Goal: Task Accomplishment & Management: Manage account settings

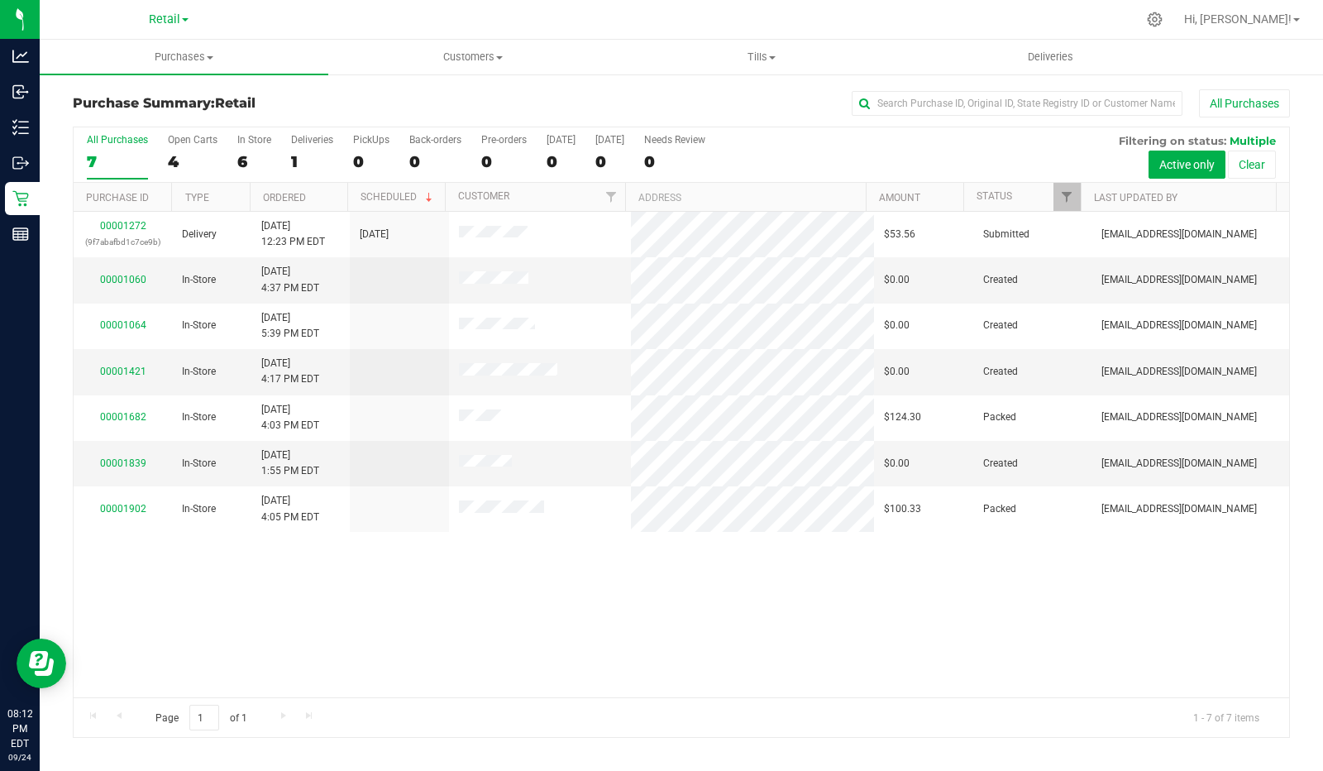
click at [368, 146] on label "PickUps 0" at bounding box center [371, 156] width 36 height 45
click at [0, 0] on input "PickUps 0" at bounding box center [0, 0] width 0 height 0
click at [366, 139] on div "PickUps" at bounding box center [371, 140] width 36 height 12
click at [0, 0] on input "PickUps 0" at bounding box center [0, 0] width 0 height 0
click at [375, 138] on div "PickUps" at bounding box center [371, 140] width 36 height 12
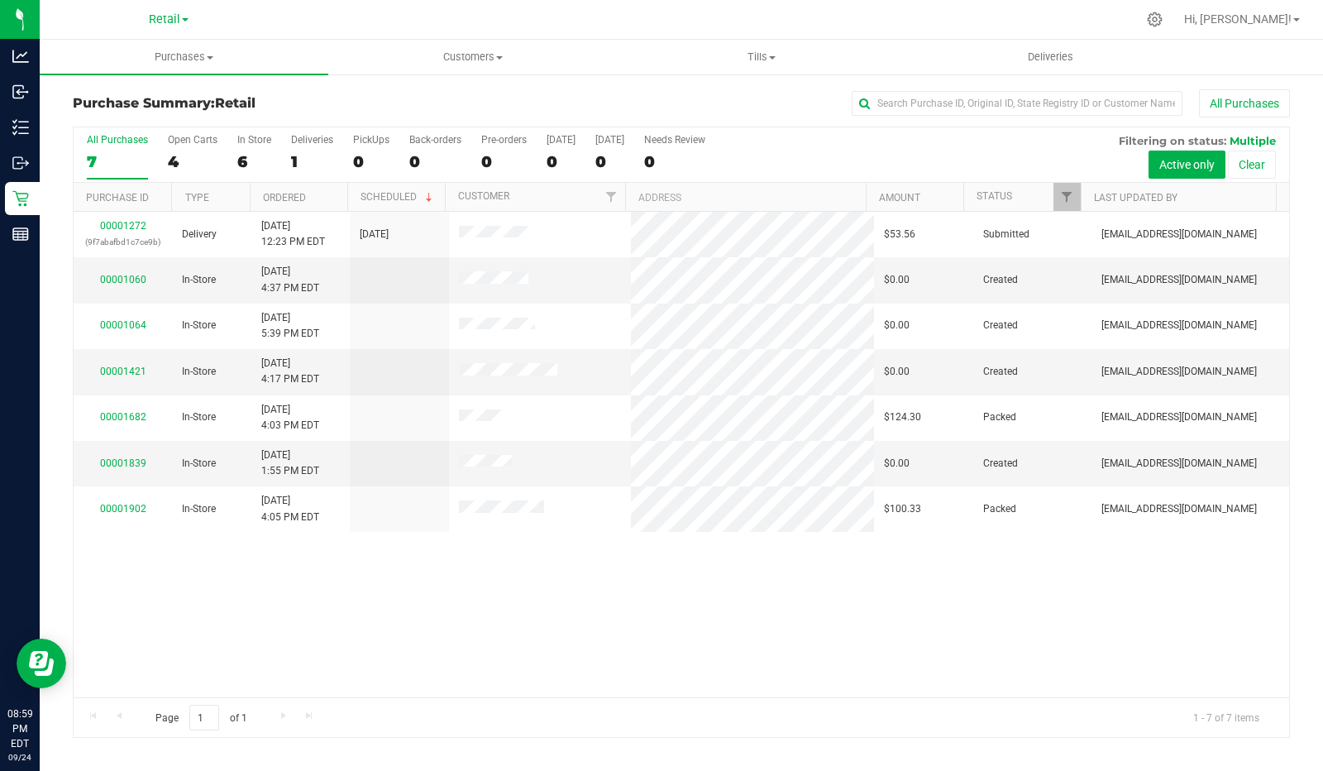
click at [0, 0] on input "PickUps 0" at bounding box center [0, 0] width 0 height 0
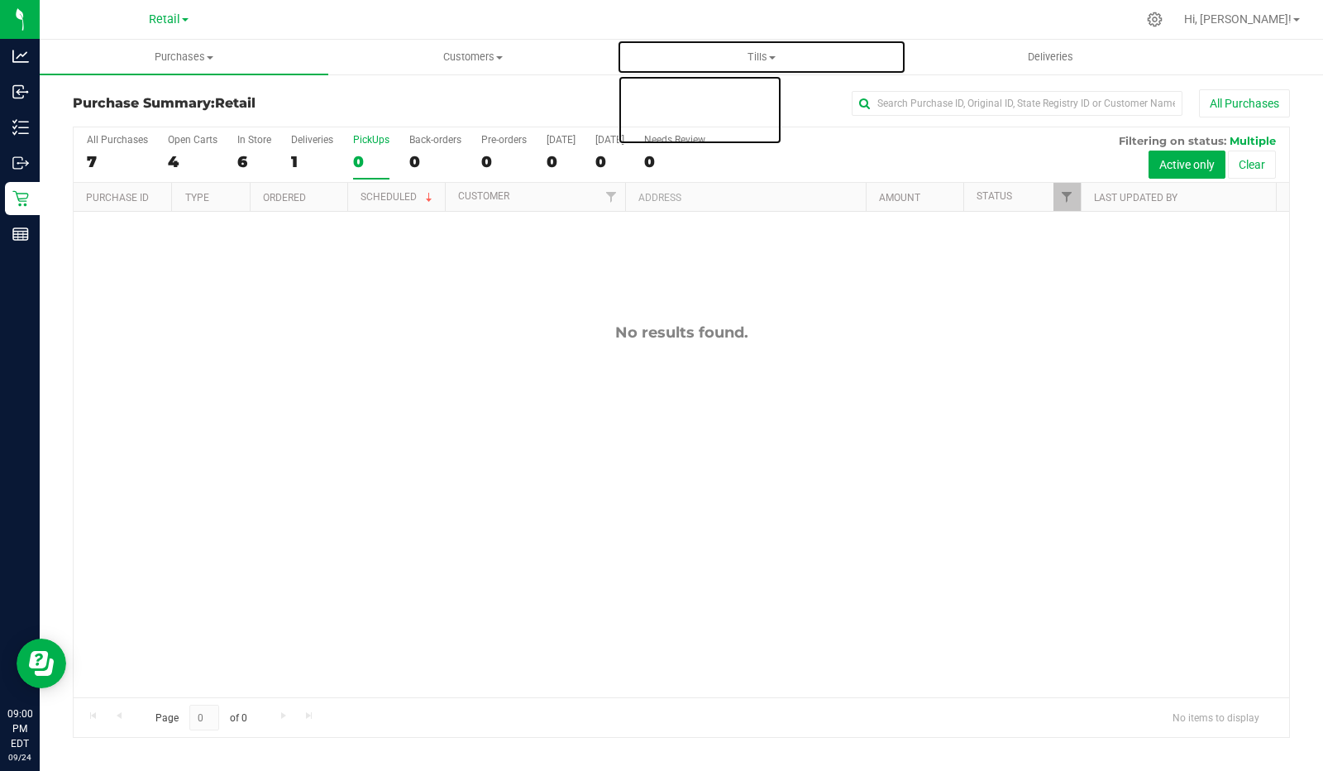
click at [762, 62] on span "Tills" at bounding box center [761, 57] width 287 height 15
click at [679, 97] on span "Manage tills" at bounding box center [673, 100] width 112 height 14
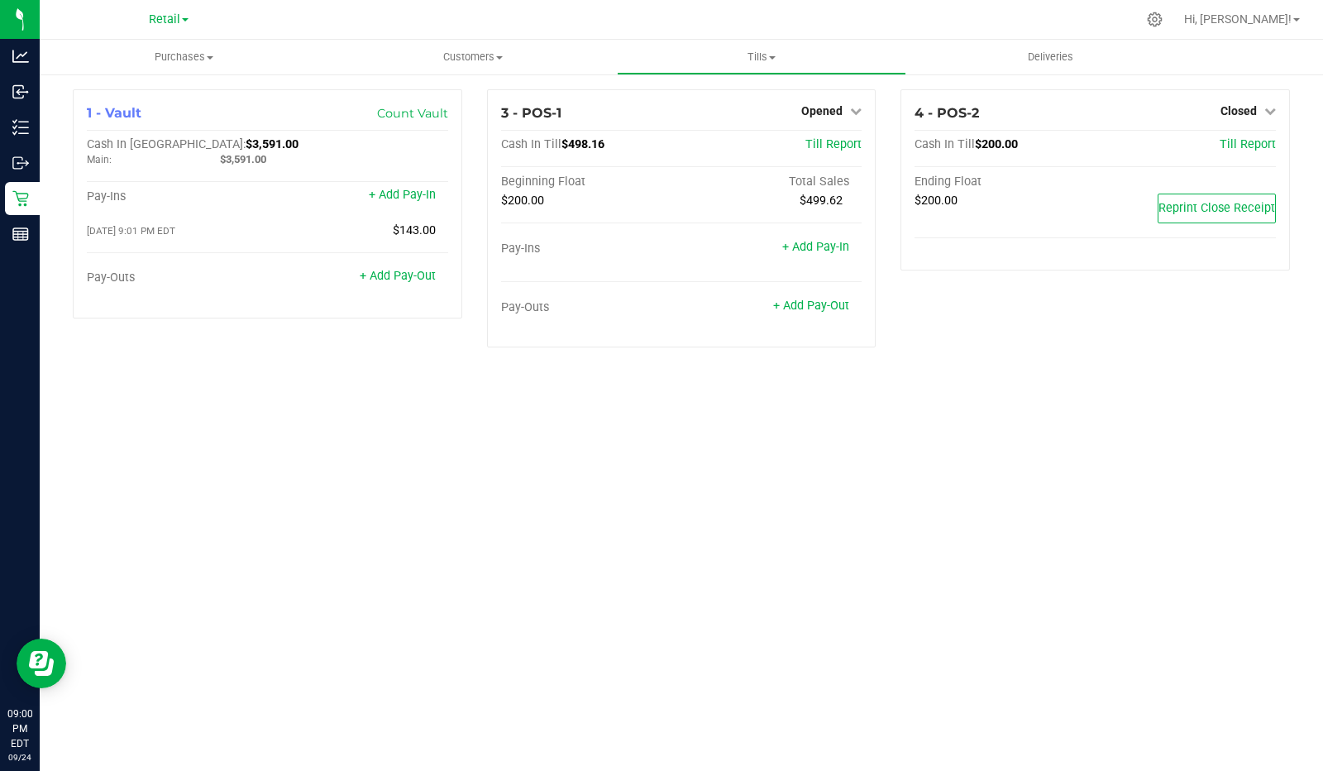
click at [846, 116] on link "Opened" at bounding box center [831, 110] width 60 height 13
click at [832, 140] on link "Close Till" at bounding box center [824, 145] width 45 height 13
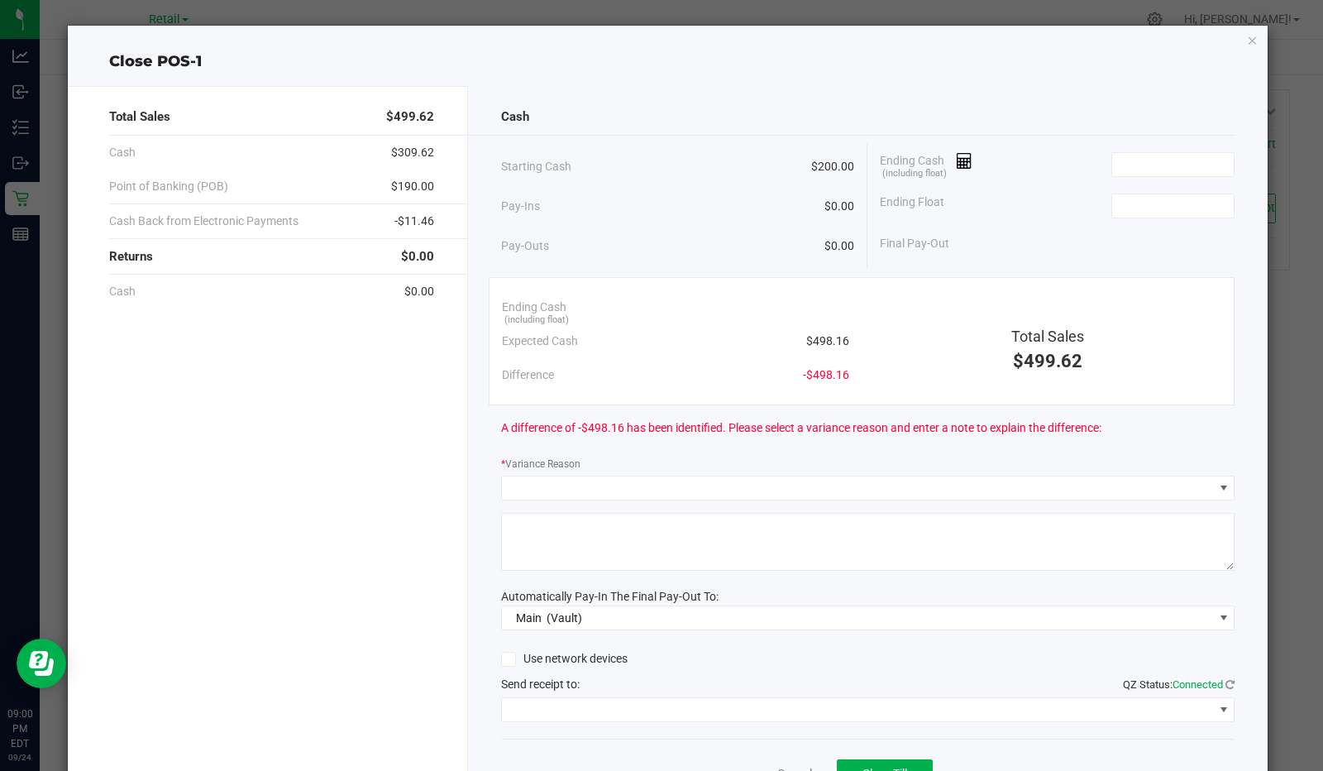
click at [958, 160] on icon at bounding box center [965, 161] width 16 height 12
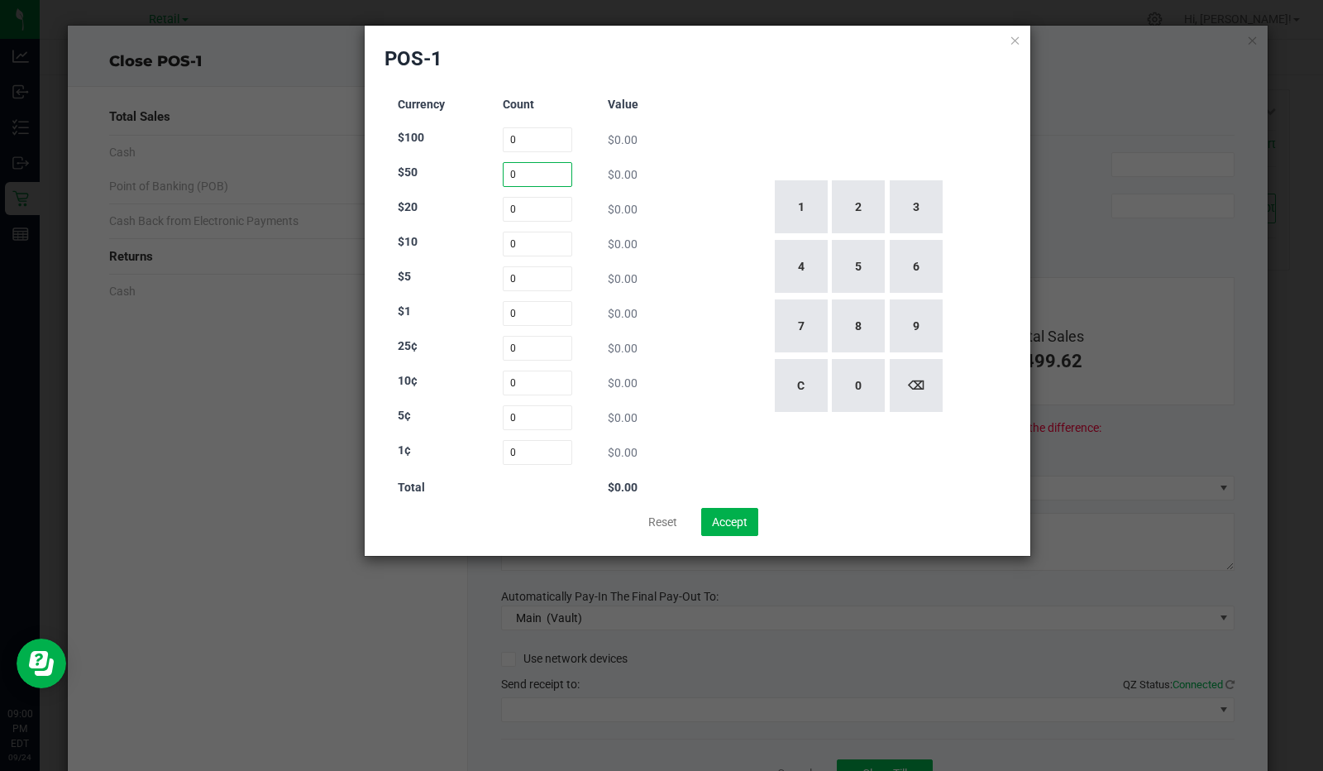
click at [514, 170] on input "0" at bounding box center [538, 174] width 70 height 25
click at [913, 217] on button "3" at bounding box center [916, 206] width 53 height 53
type input "3"
click at [537, 209] on input "0" at bounding box center [538, 209] width 70 height 25
click at [798, 214] on button "1" at bounding box center [801, 206] width 53 height 53
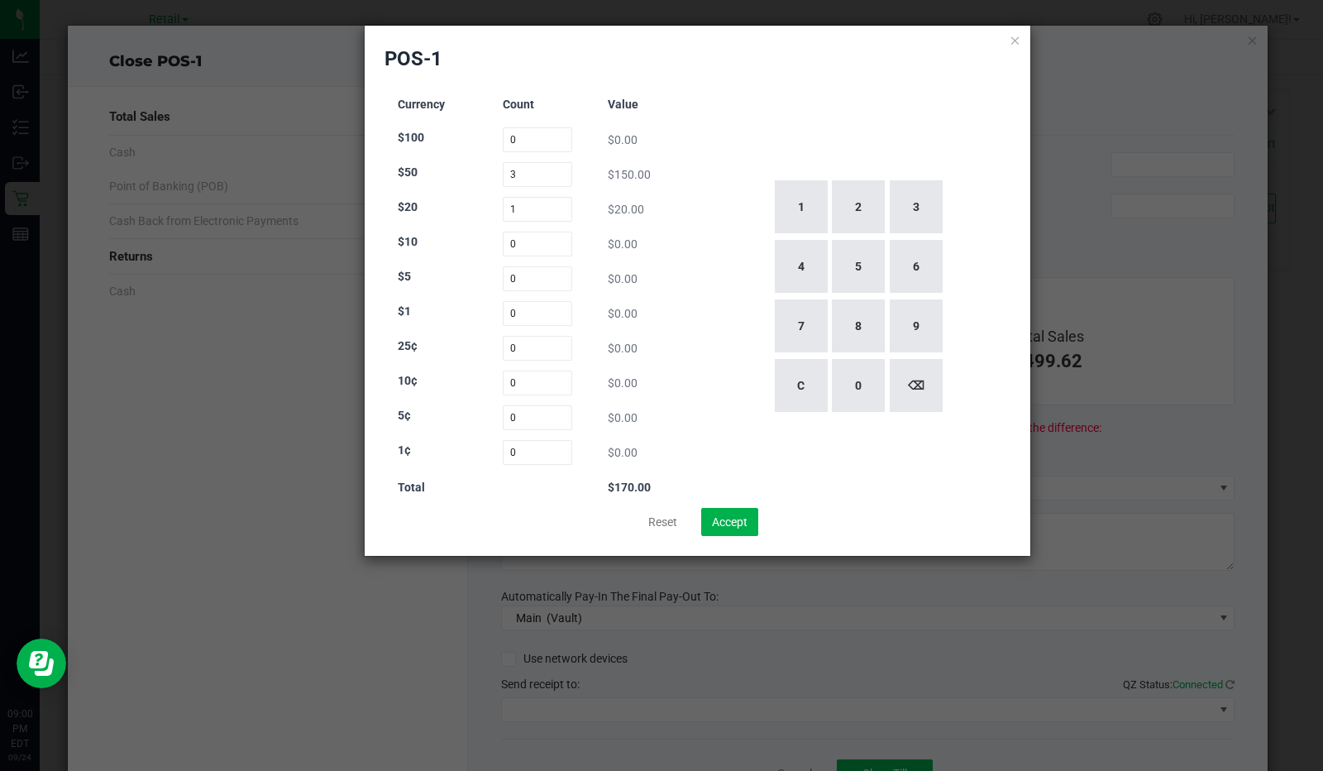
click at [858, 384] on button "0" at bounding box center [858, 385] width 53 height 53
type input "10"
click at [542, 243] on input "0" at bounding box center [538, 244] width 70 height 25
click at [860, 274] on button "5" at bounding box center [858, 266] width 53 height 53
type input "5"
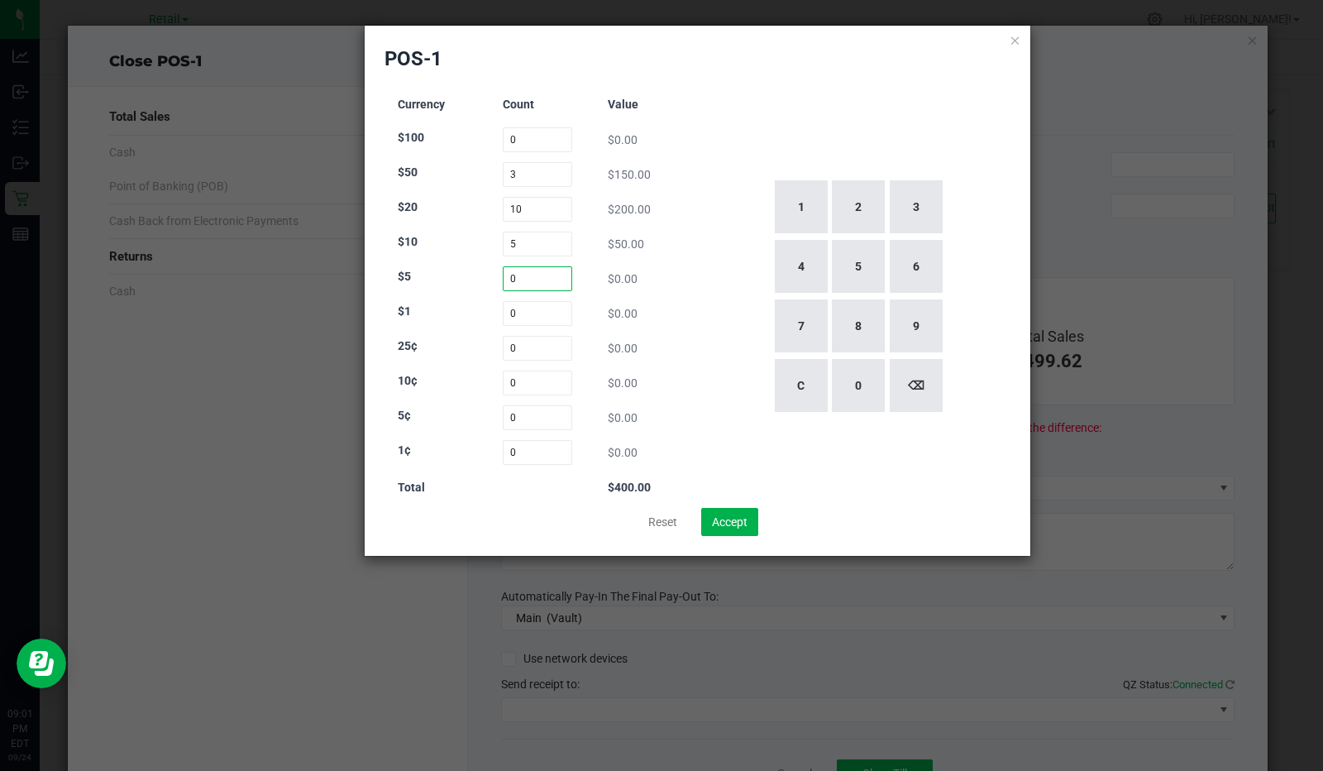
click at [539, 284] on input "0" at bounding box center [538, 278] width 70 height 25
click at [790, 211] on button "1" at bounding box center [801, 206] width 53 height 53
click at [804, 199] on button "1" at bounding box center [801, 206] width 53 height 53
type input "11"
click at [542, 314] on input "0" at bounding box center [538, 313] width 70 height 25
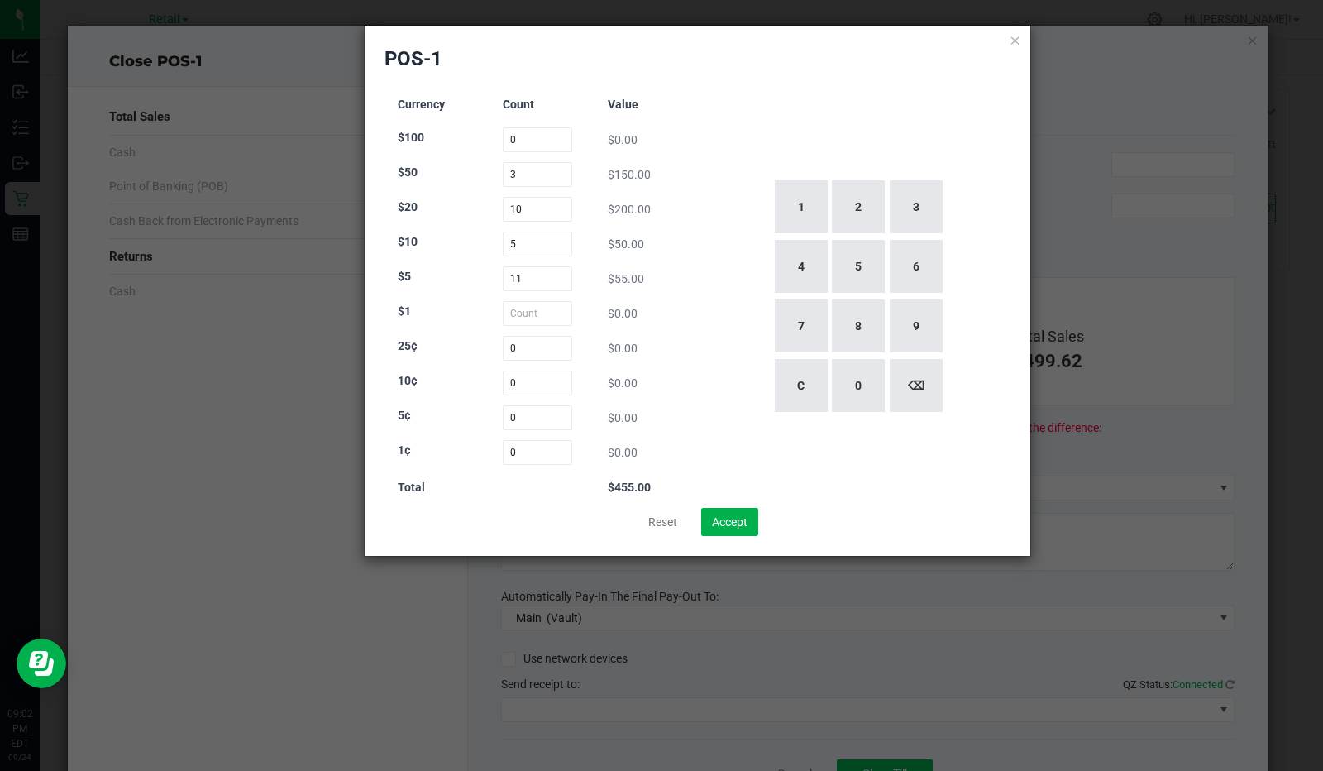
click at [803, 267] on button "4" at bounding box center [801, 266] width 53 height 53
click at [918, 263] on button "6" at bounding box center [916, 266] width 53 height 53
type input "46"
click at [891, 105] on div "1 2 3 4 5 6 7 8 9 C 0 ⌫" at bounding box center [857, 296] width 307 height 423
click at [733, 519] on button "Accept" at bounding box center [729, 522] width 57 height 28
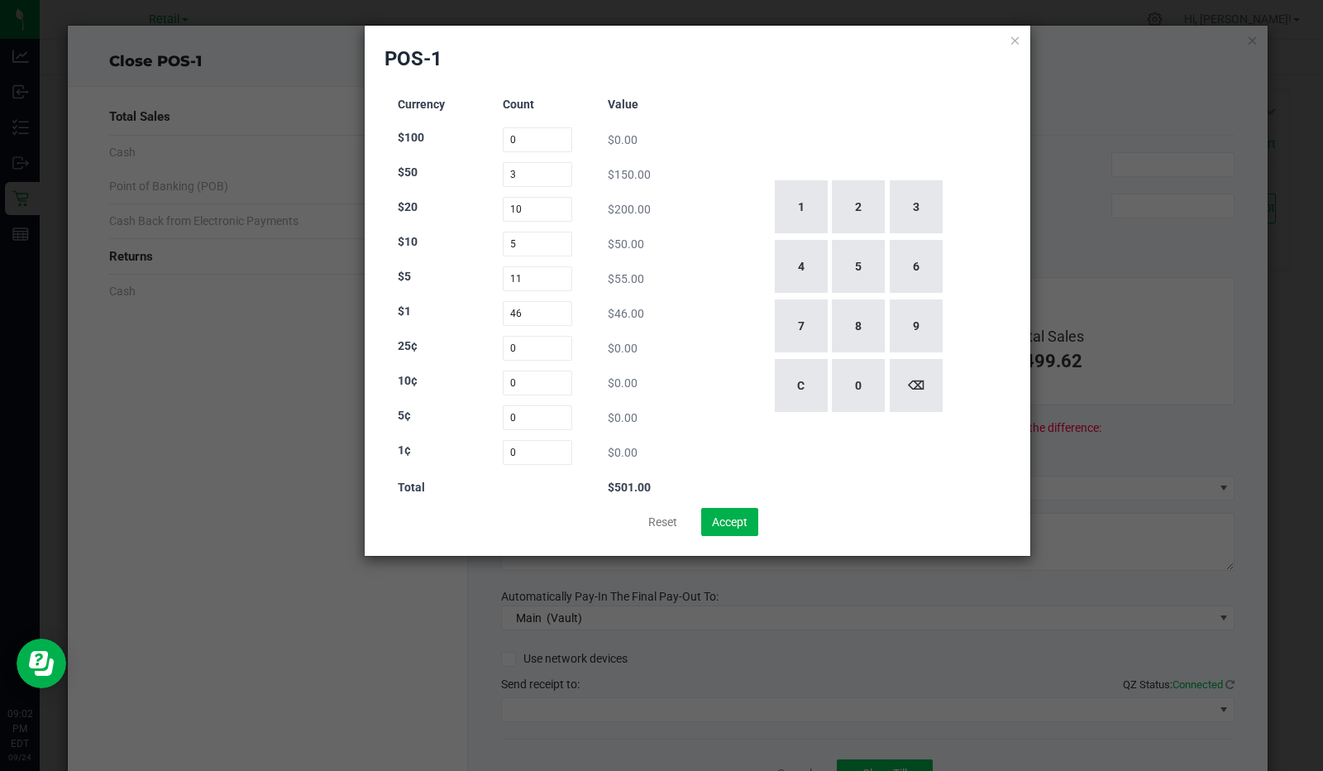
type input "$501.00"
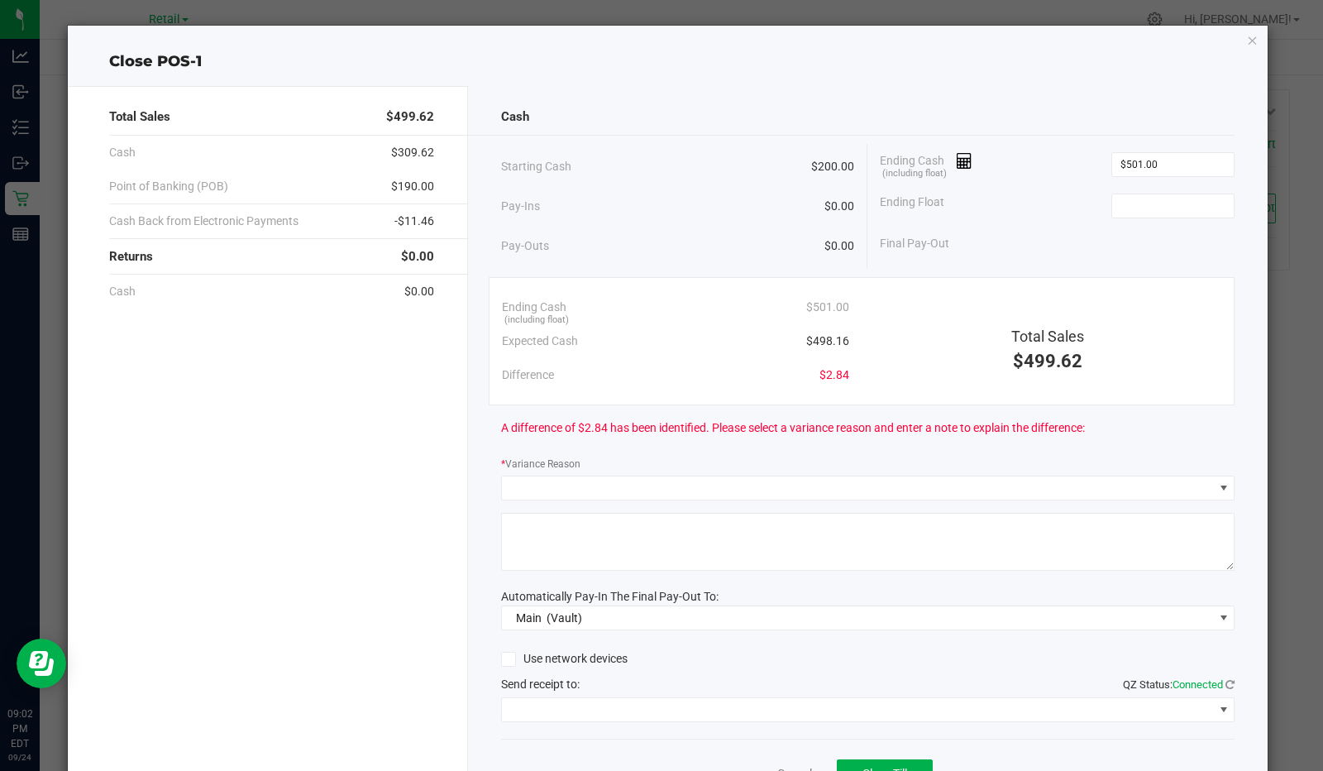
click at [1162, 204] on input at bounding box center [1173, 205] width 122 height 23
click at [978, 270] on div "Cash Starting Cash $200.00 Pay-Ins $0.00 Pay-Outs $0.00 Ending Cash (including …" at bounding box center [868, 458] width 800 height 745
type input "$200.00"
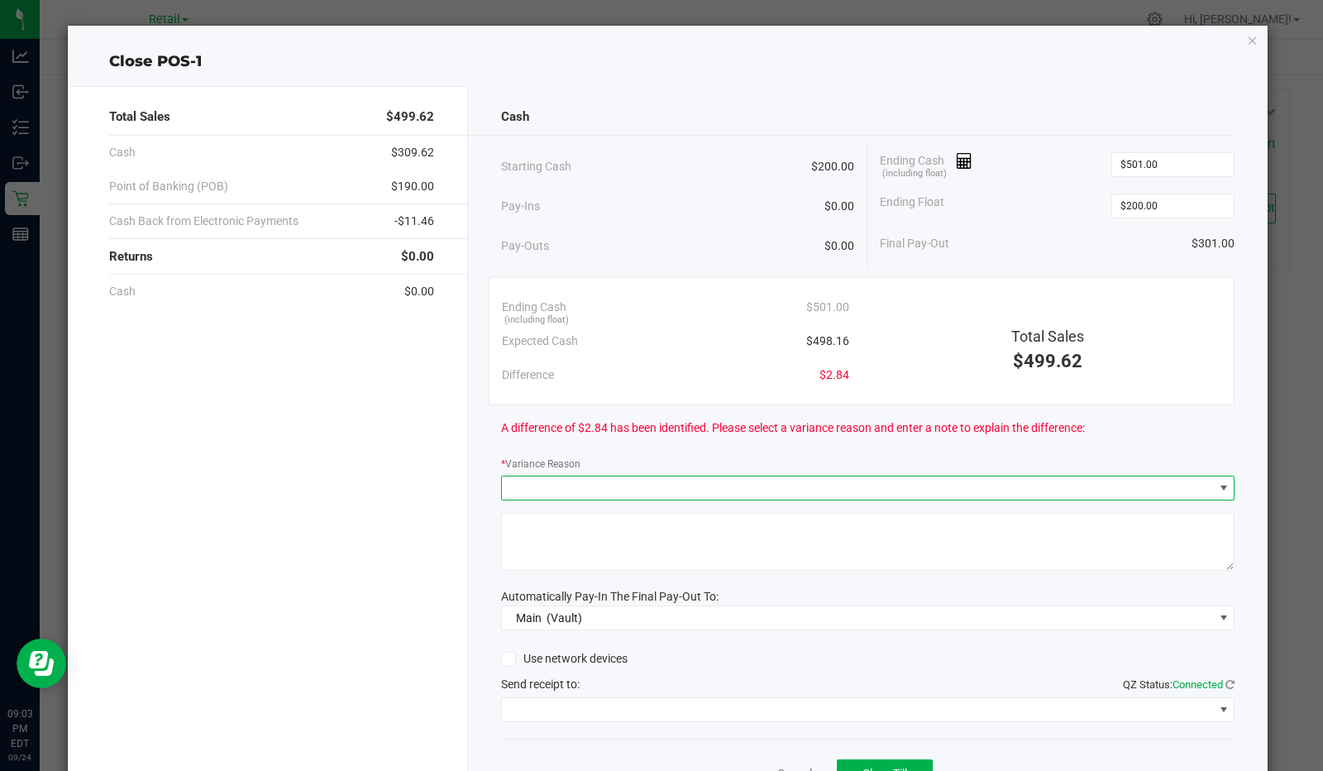
click at [656, 485] on span at bounding box center [858, 487] width 712 height 23
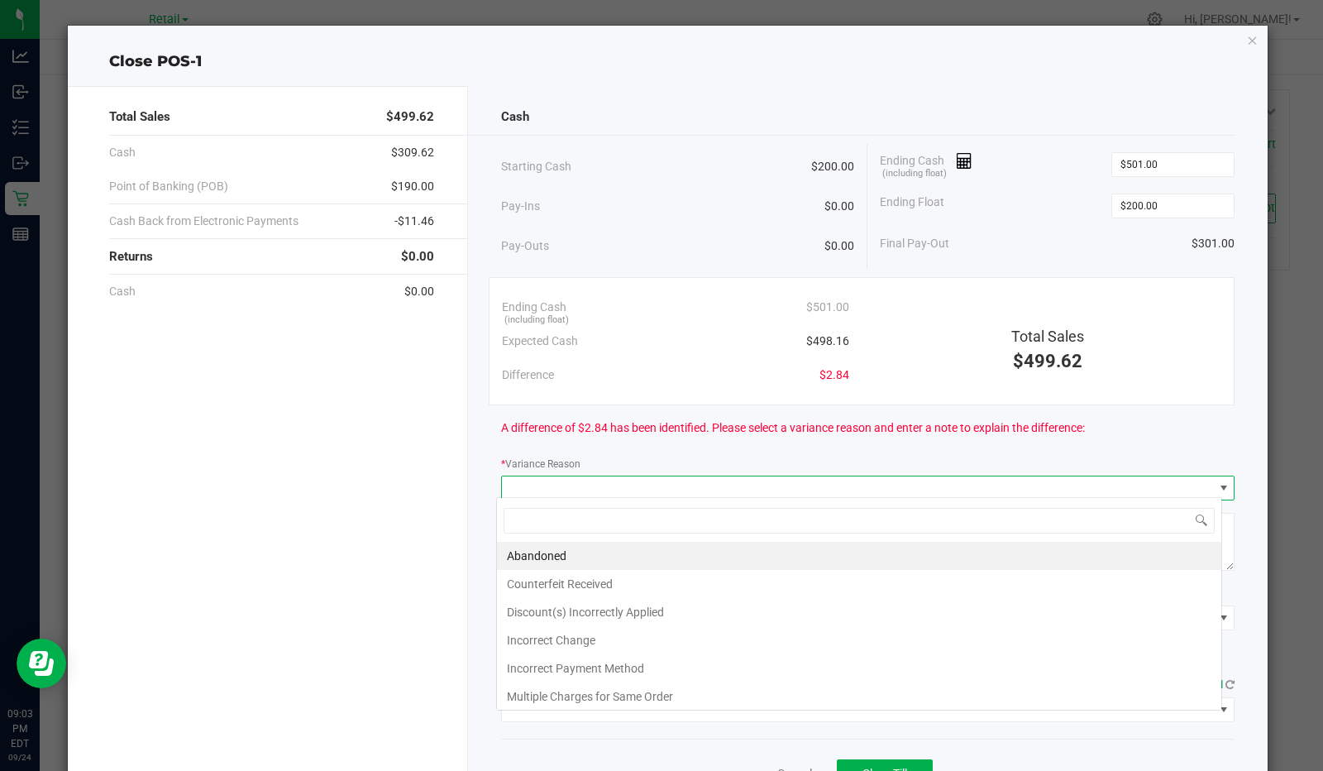
scroll to position [24, 726]
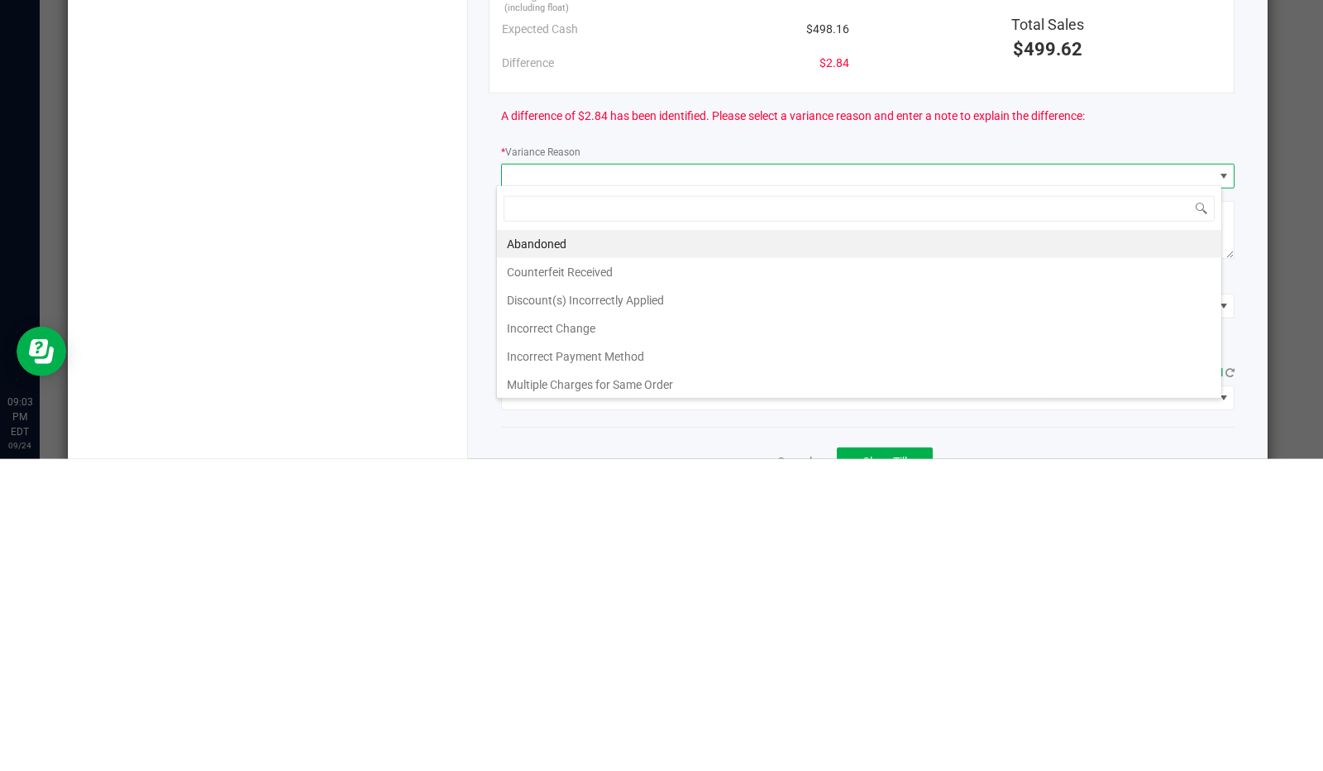
click at [577, 638] on li "Incorrect Change" at bounding box center [859, 640] width 724 height 28
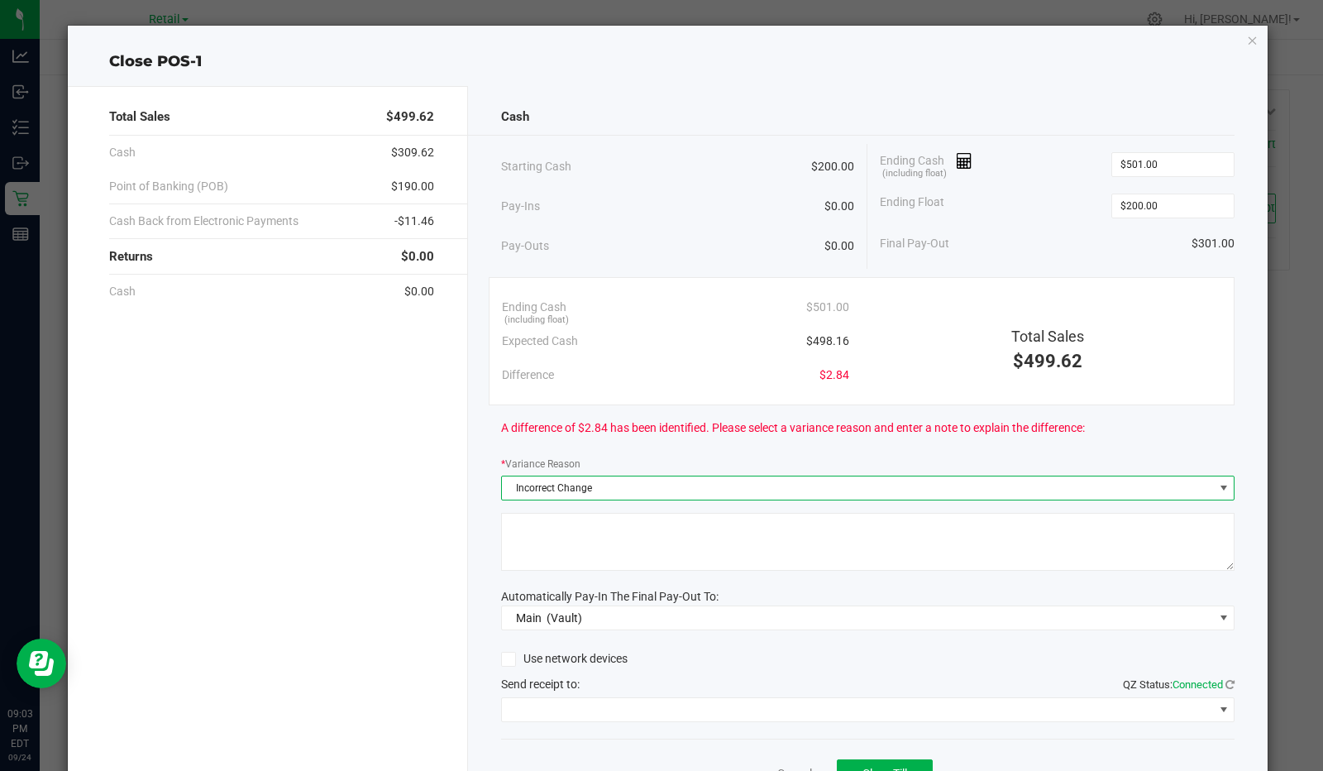
click at [629, 523] on textarea at bounding box center [868, 542] width 734 height 58
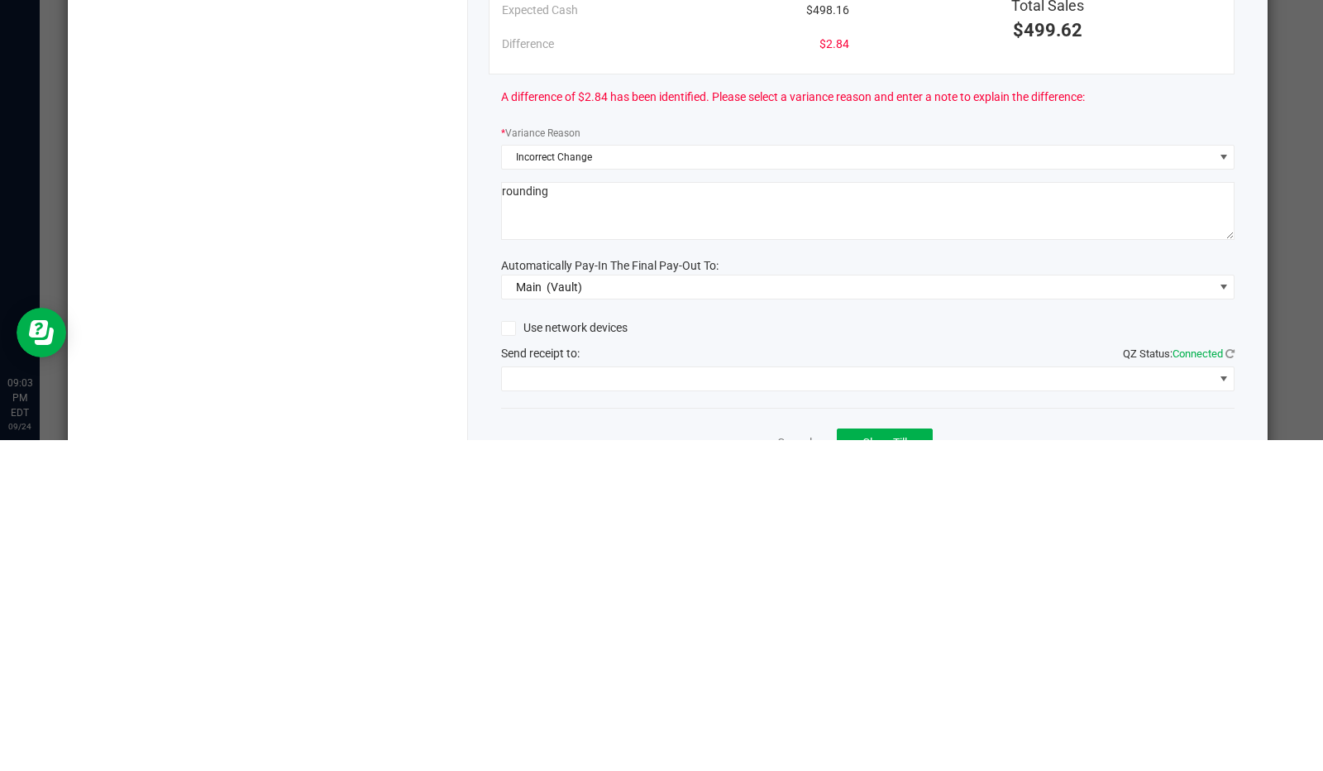
type textarea "rounding"
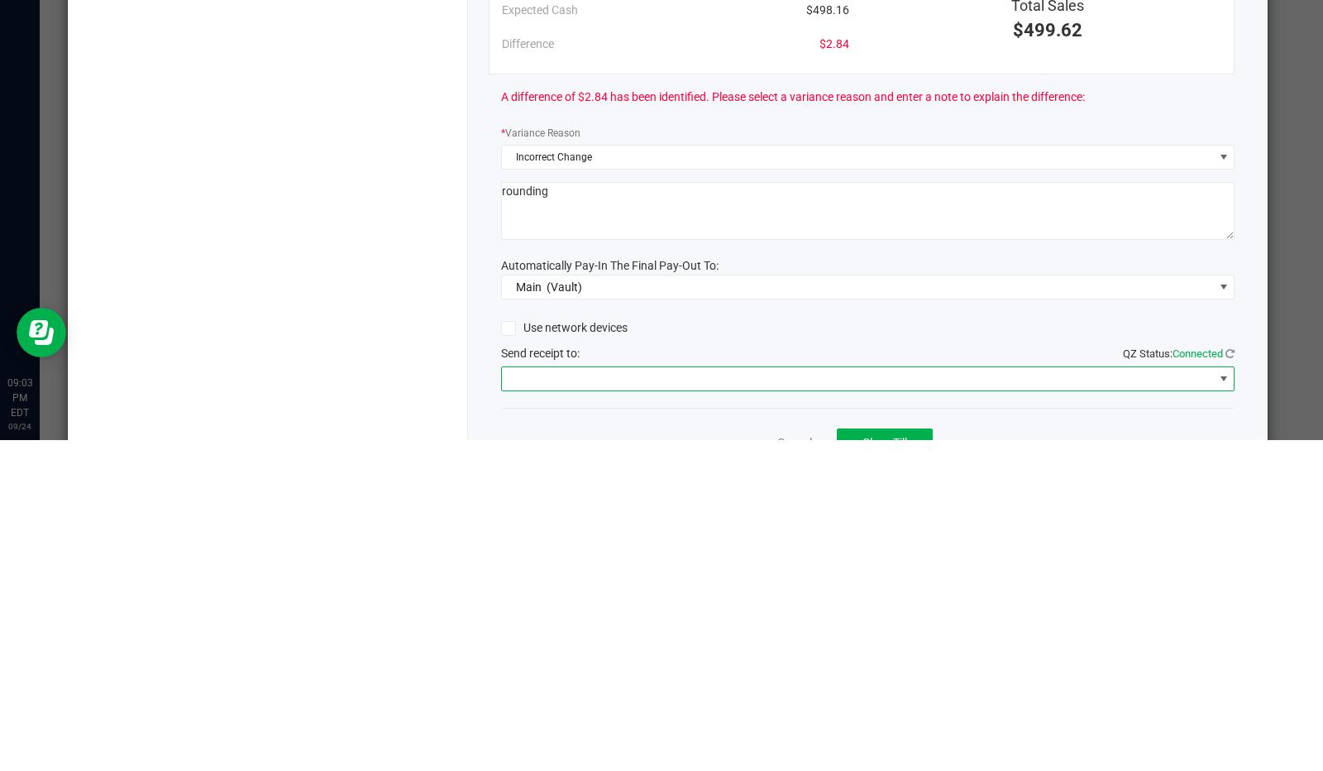
click at [704, 711] on span at bounding box center [858, 709] width 712 height 23
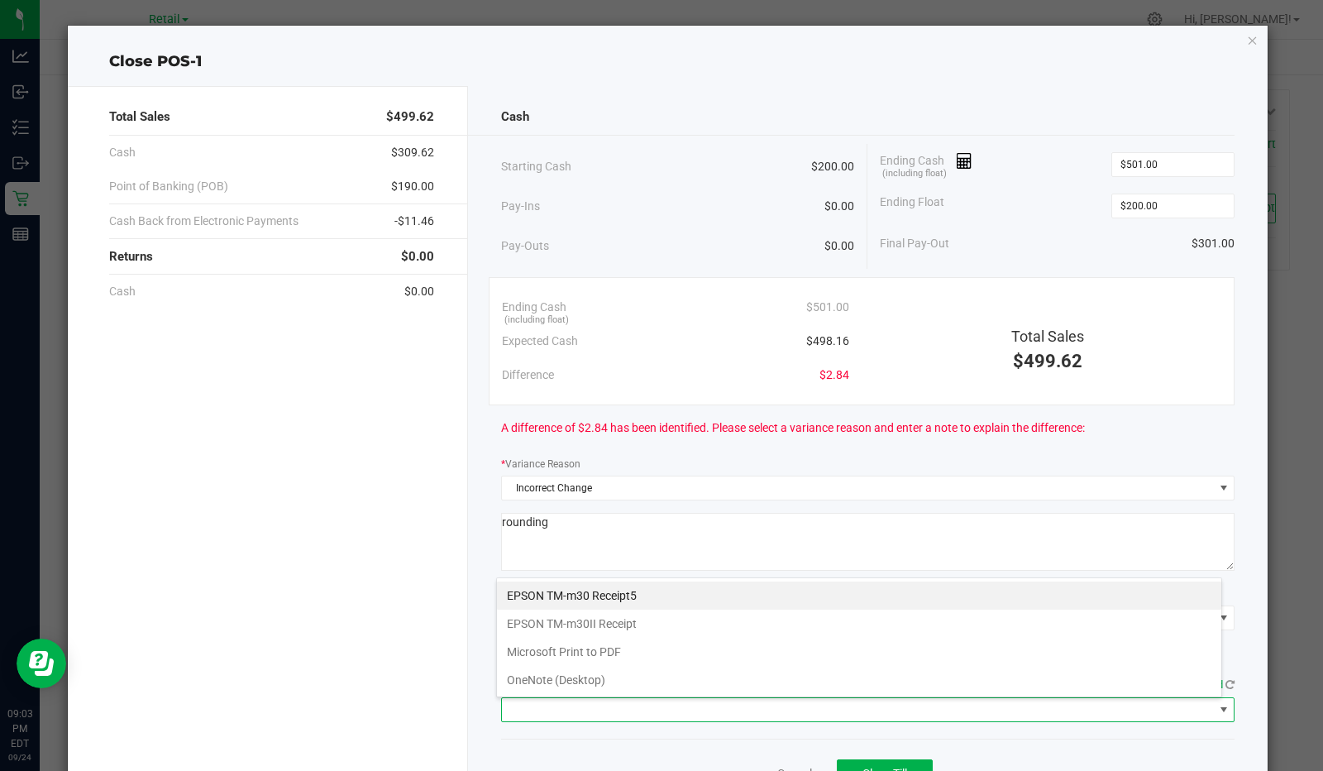
click at [617, 625] on Receipt "EPSON TM-m30II Receipt" at bounding box center [859, 623] width 724 height 28
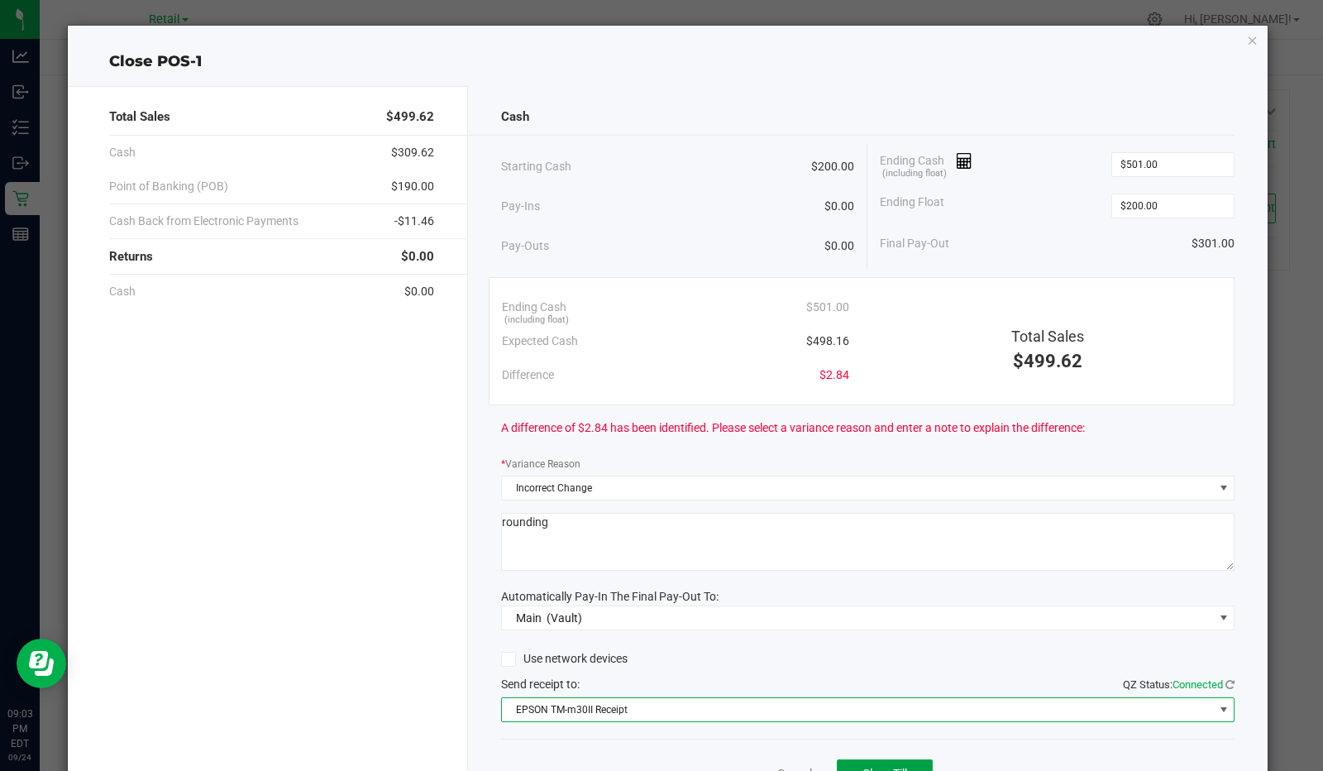
click at [877, 767] on span "Close Till" at bounding box center [884, 773] width 45 height 13
